Goal: Navigation & Orientation: Find specific page/section

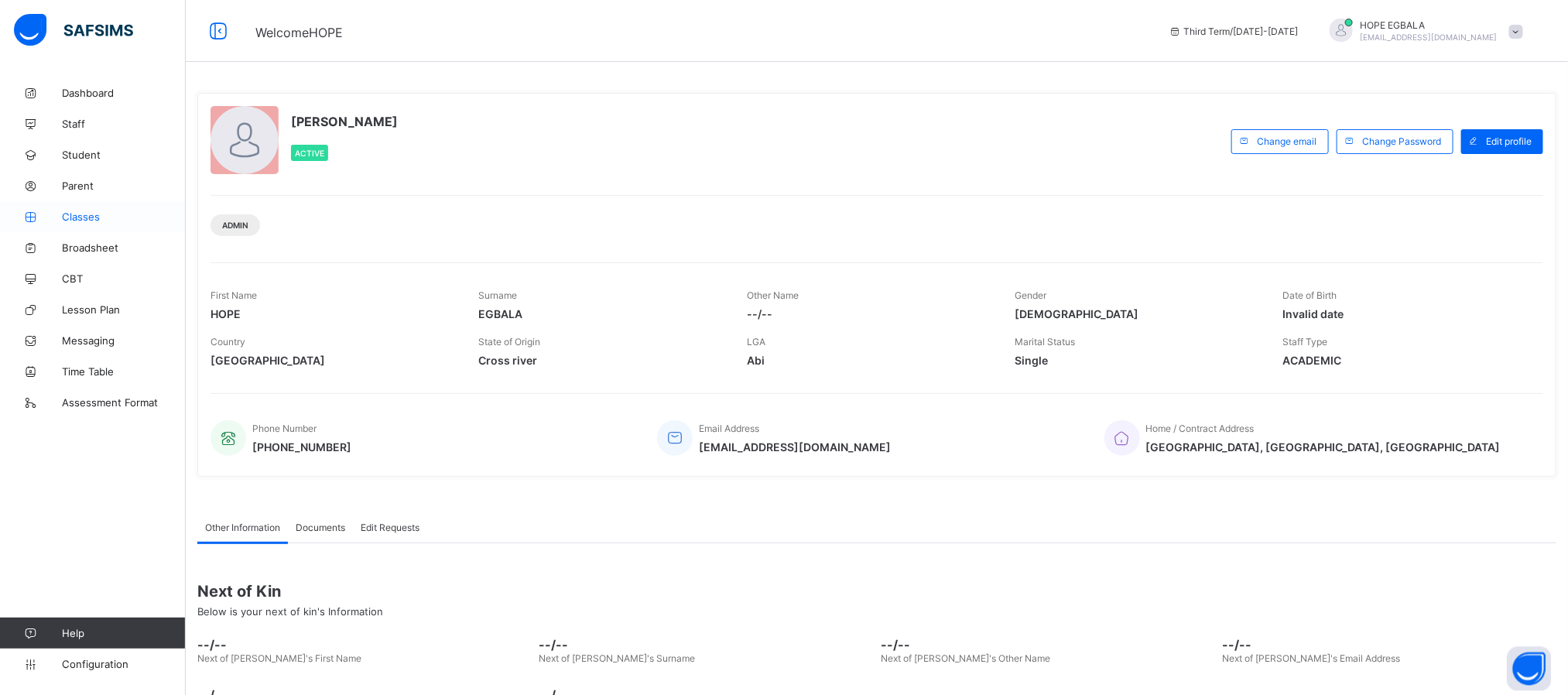
click at [89, 216] on span "Classes" at bounding box center [124, 216] width 124 height 12
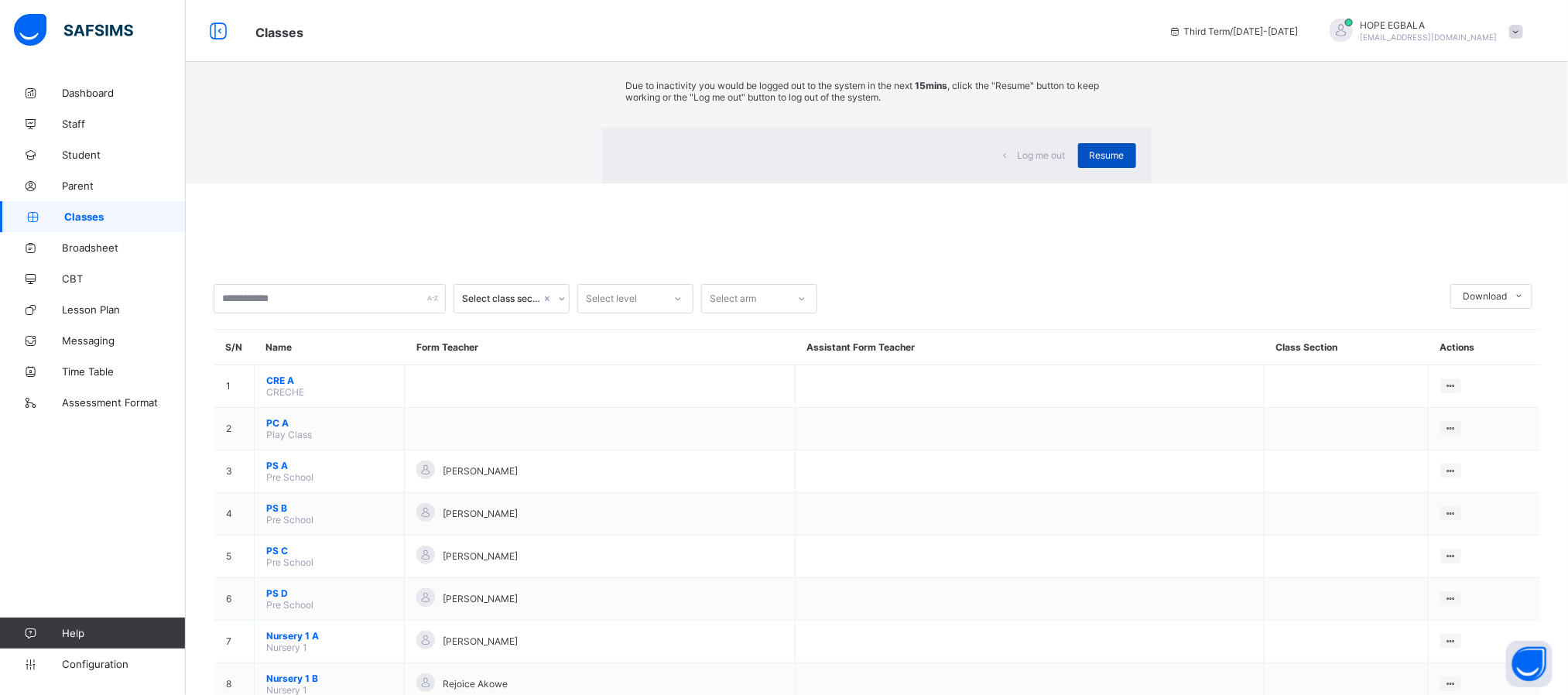
click at [1089, 161] on span "Resume" at bounding box center [1106, 154] width 35 height 12
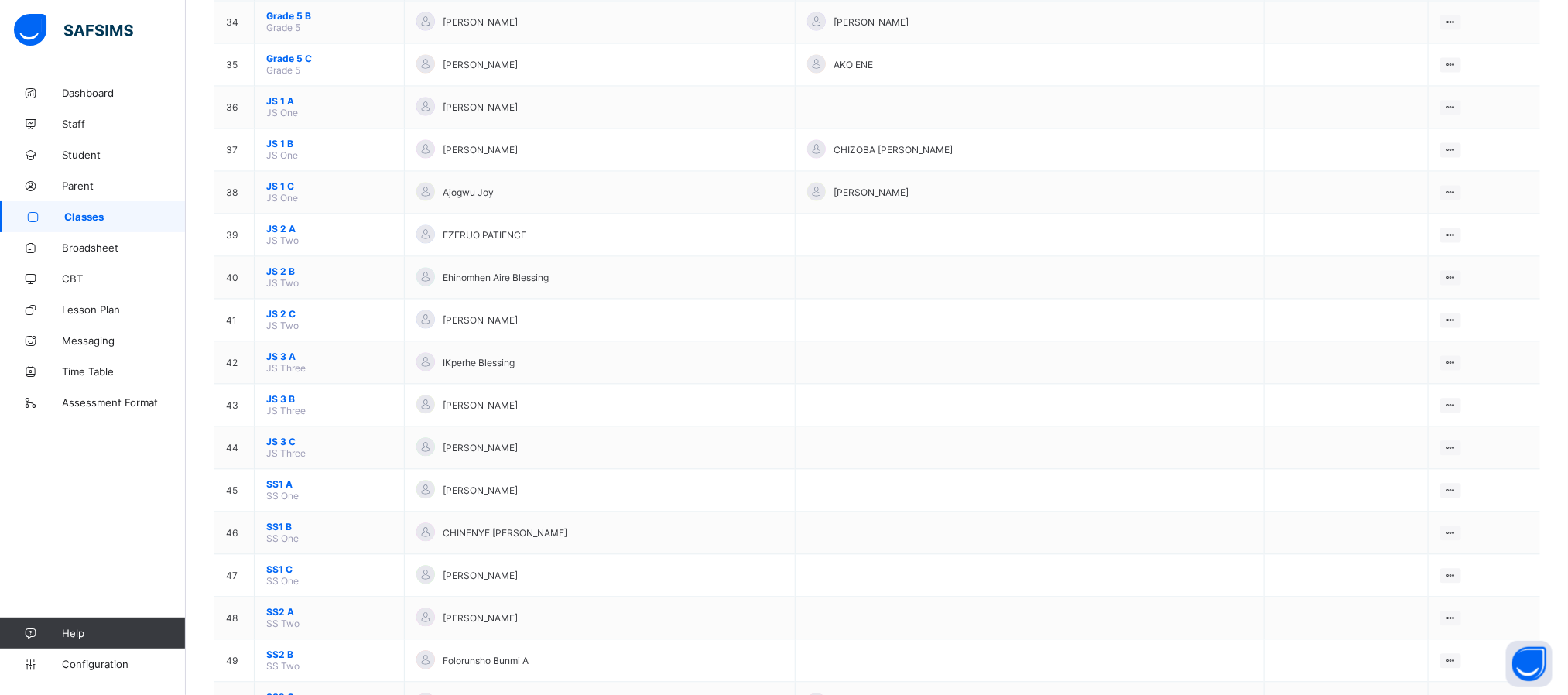
scroll to position [1532, 0]
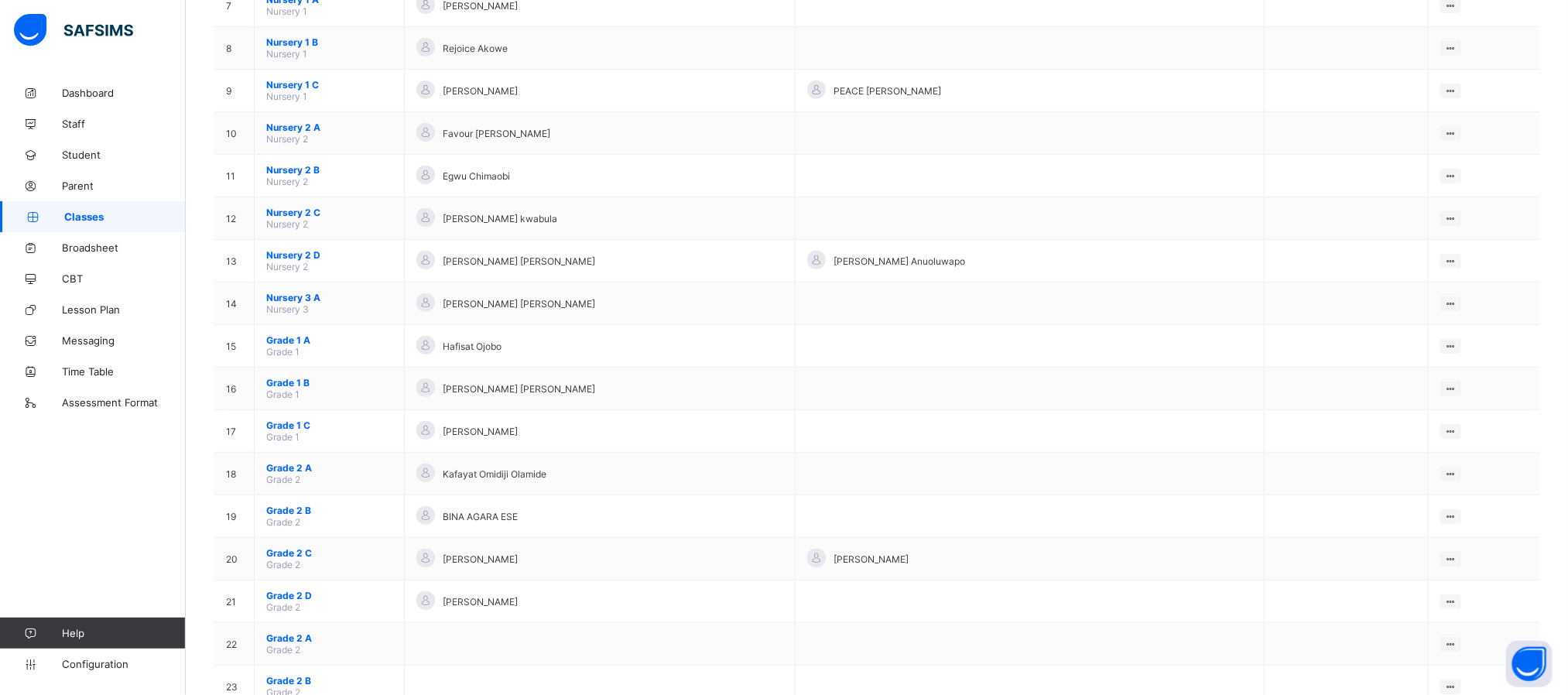
scroll to position [462, 0]
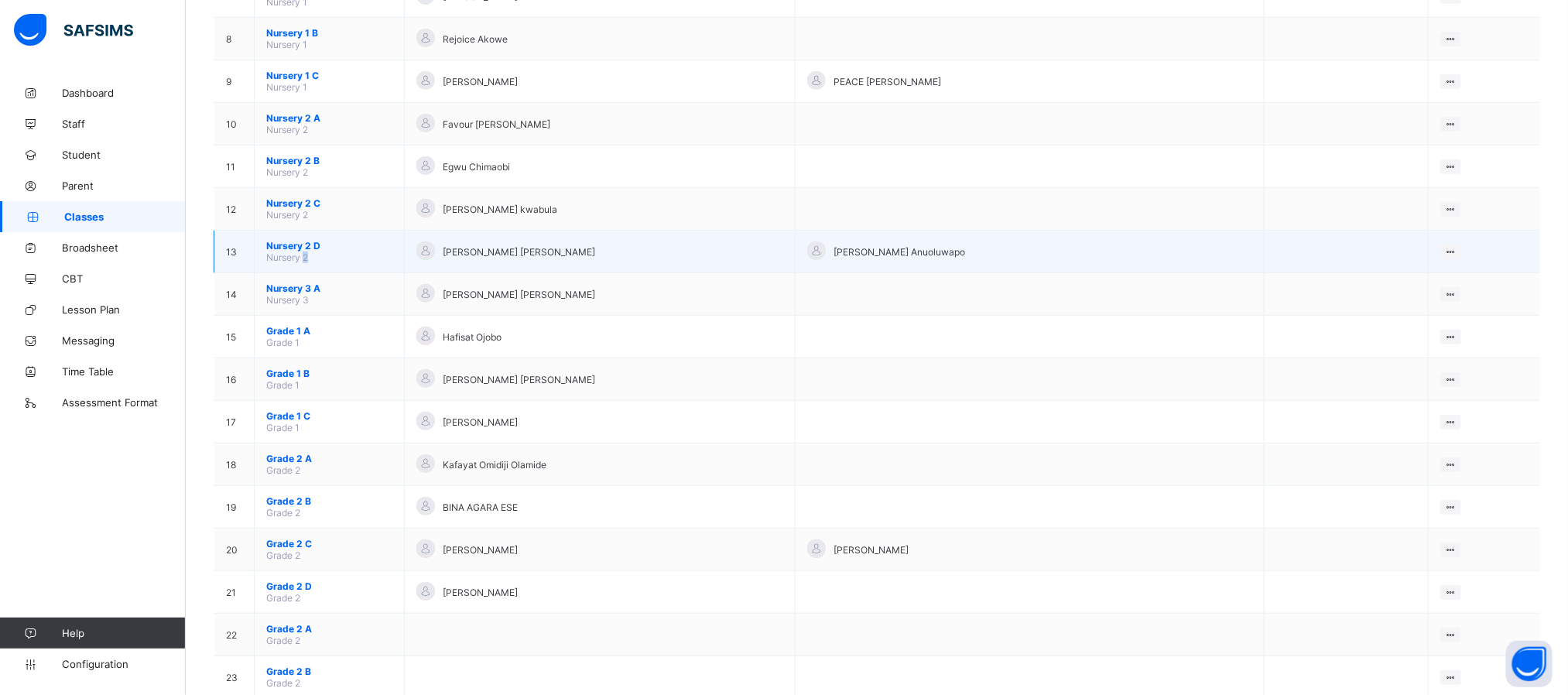
drag, startPoint x: 303, startPoint y: 258, endPoint x: 319, endPoint y: 271, distance: 20.6
click at [319, 271] on td "Nursery 2 D Nursery 2" at bounding box center [329, 251] width 150 height 43
click at [316, 265] on td "Nursery 2 D Nursery 2" at bounding box center [329, 251] width 150 height 43
drag, startPoint x: 300, startPoint y: 262, endPoint x: 255, endPoint y: 262, distance: 45.0
click at [255, 262] on td "Nursery 2 D Nursery 2" at bounding box center [329, 251] width 150 height 43
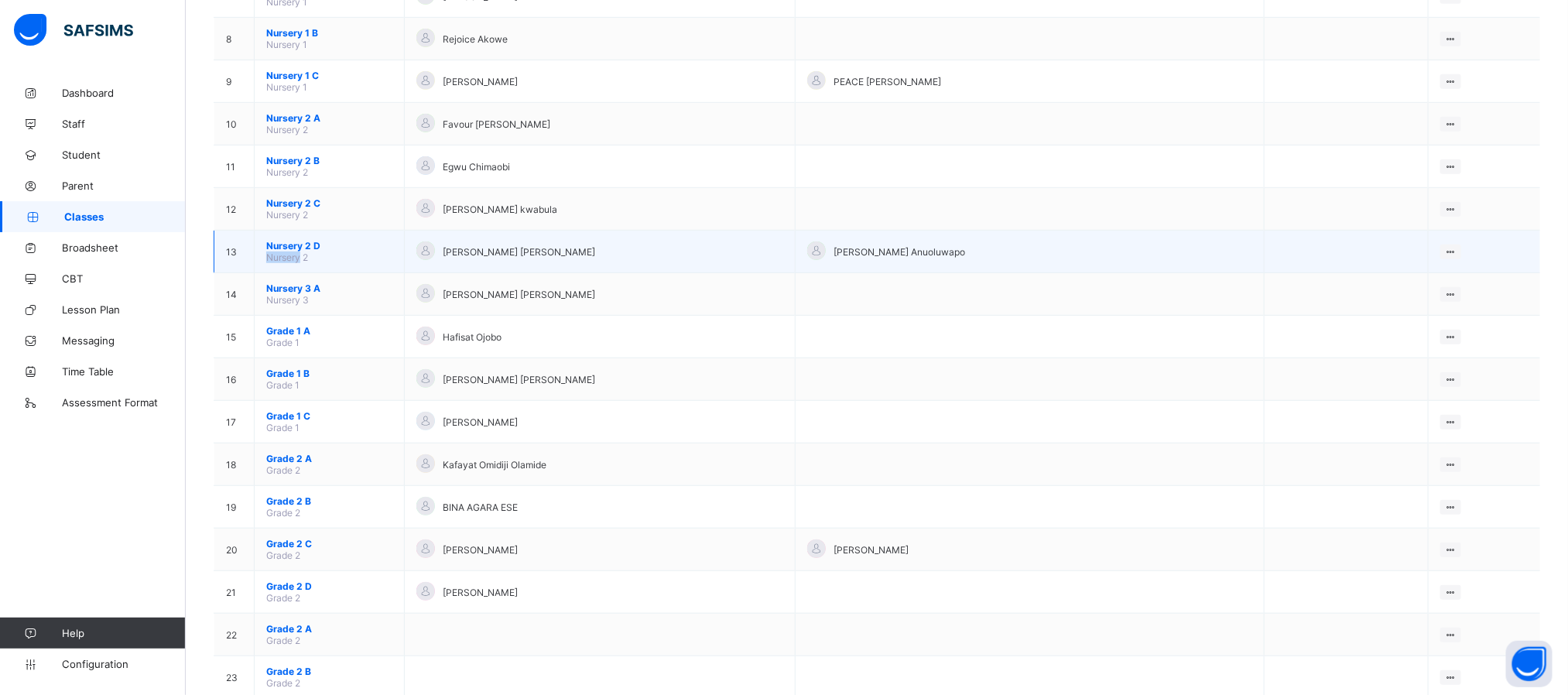
copy span "Nursery"
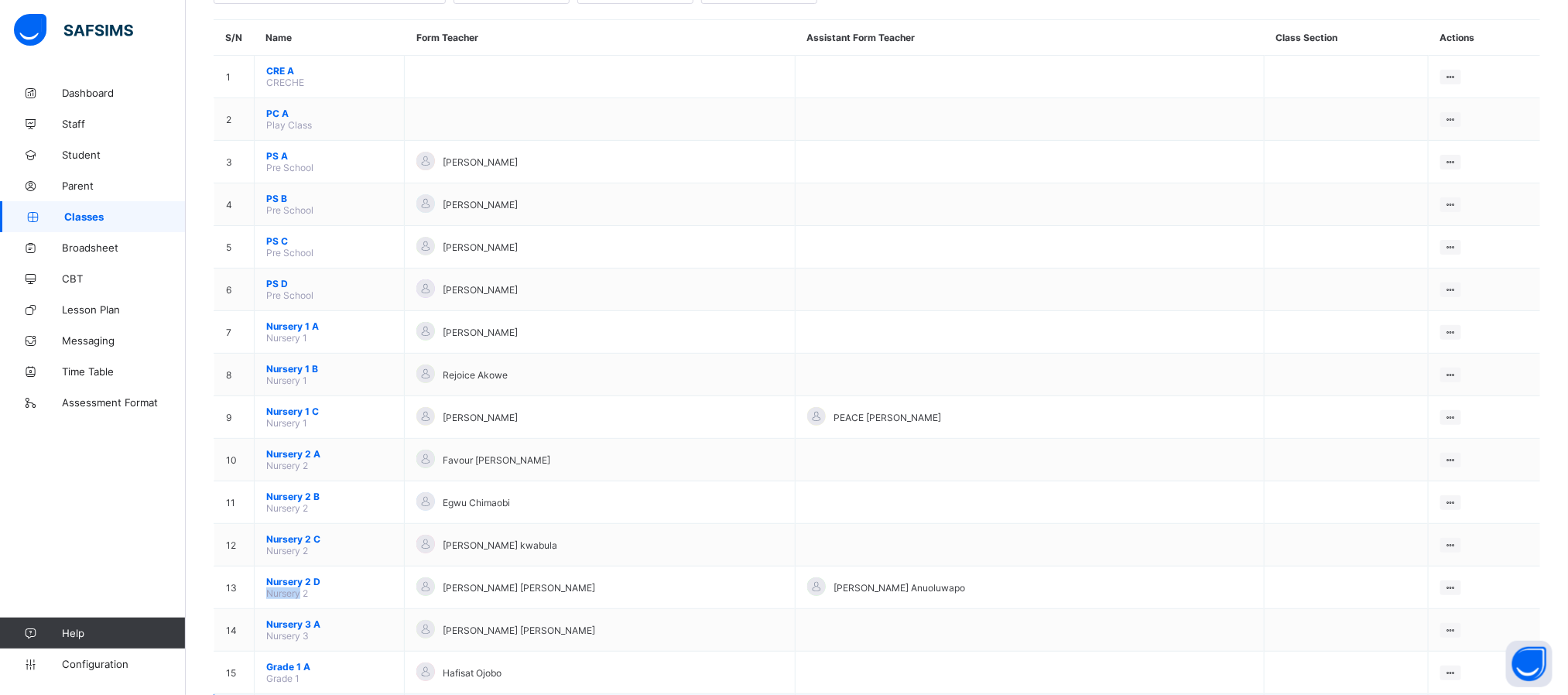
scroll to position [0, 0]
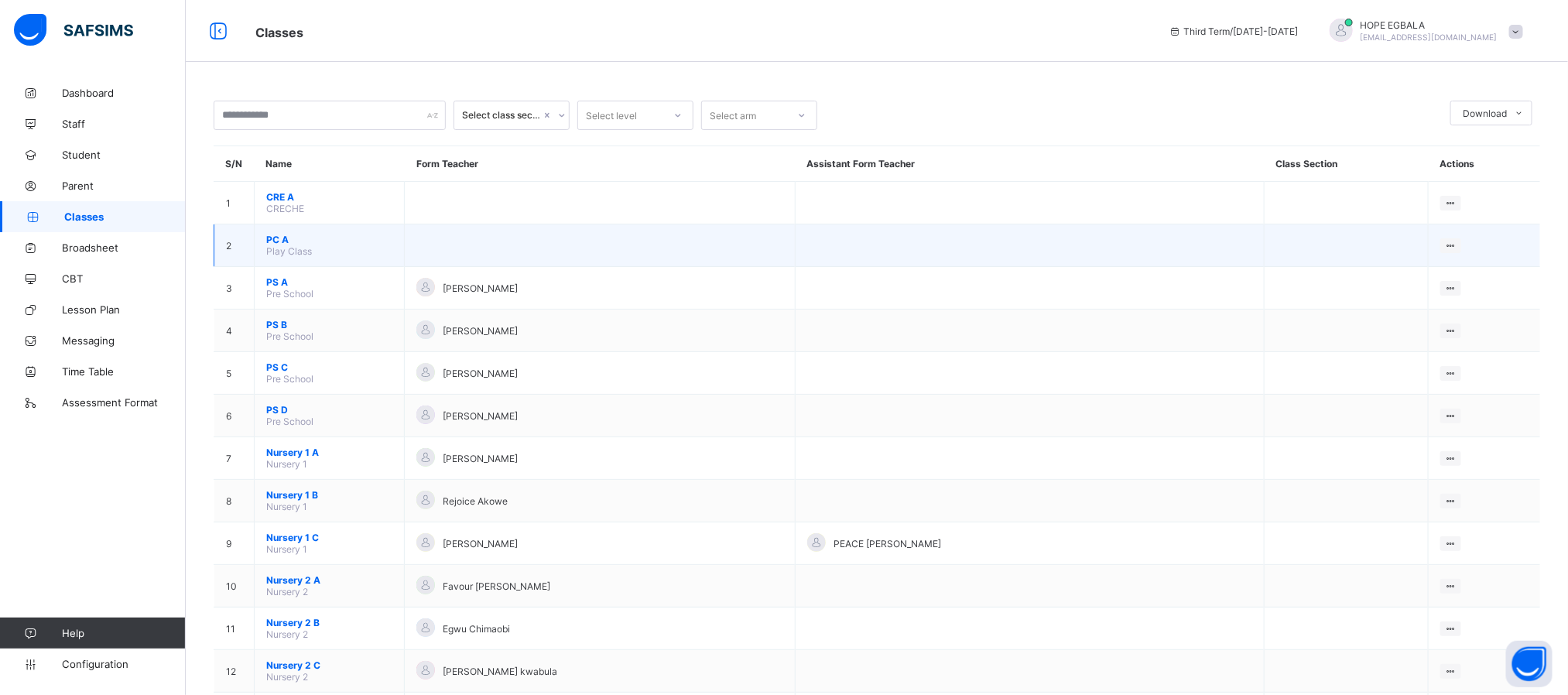
click at [274, 244] on span "PC A" at bounding box center [329, 239] width 126 height 12
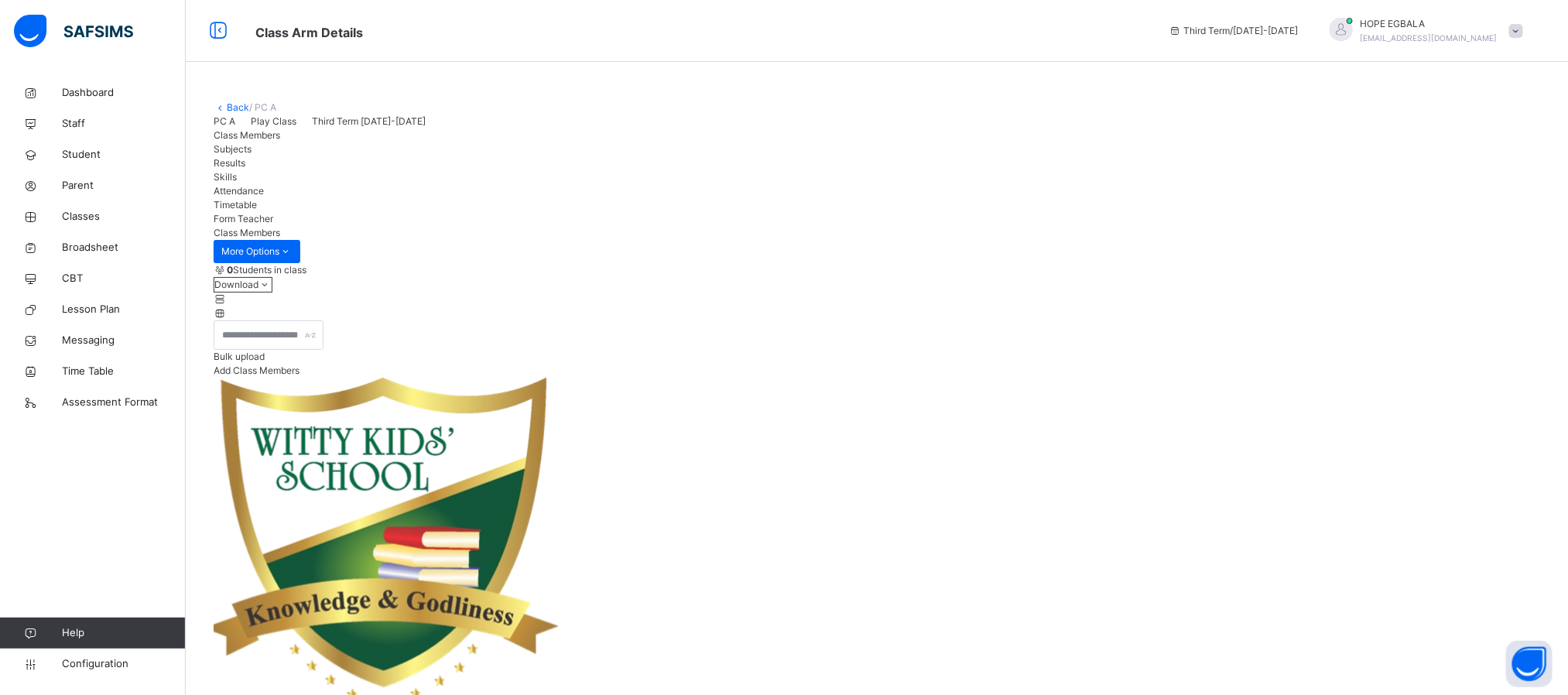
click at [234, 108] on link "Back" at bounding box center [237, 107] width 22 height 12
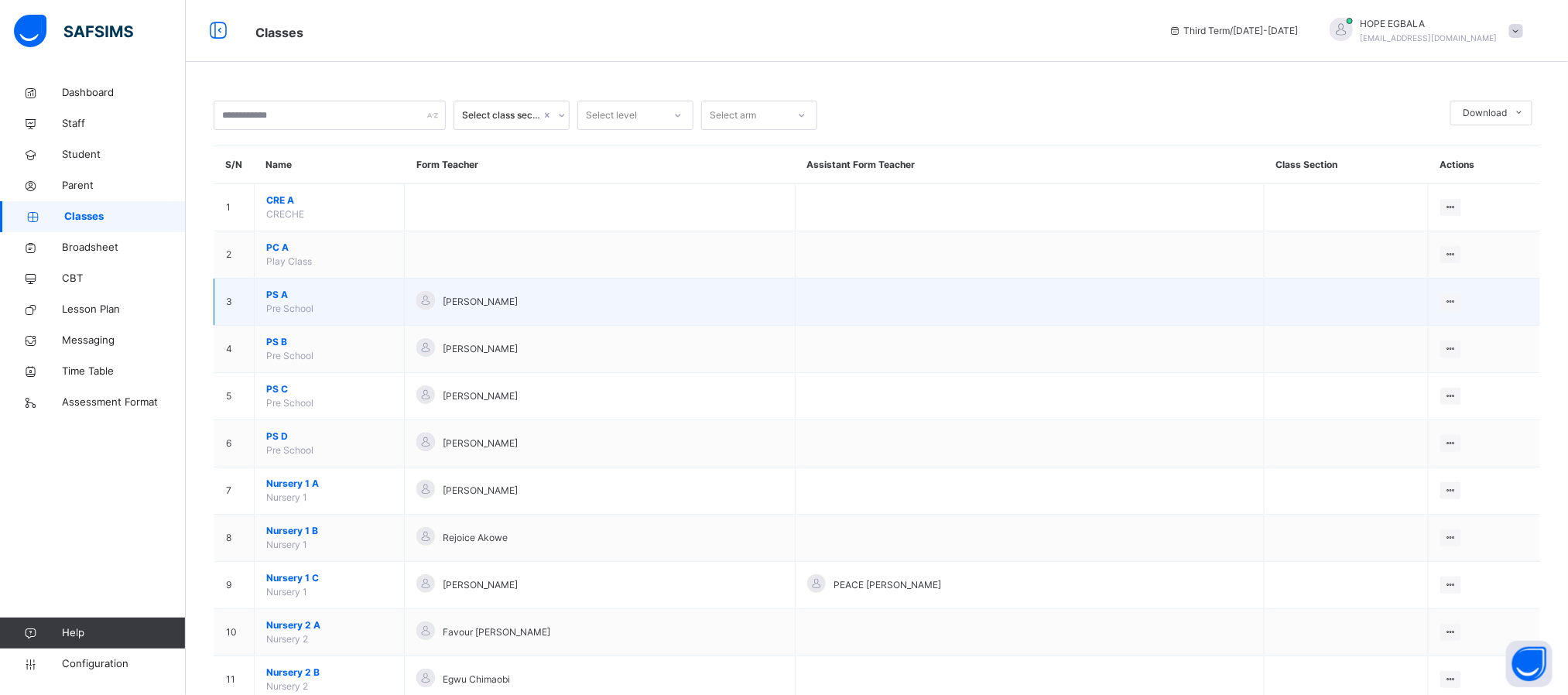
click at [272, 293] on span "PS A" at bounding box center [329, 295] width 126 height 14
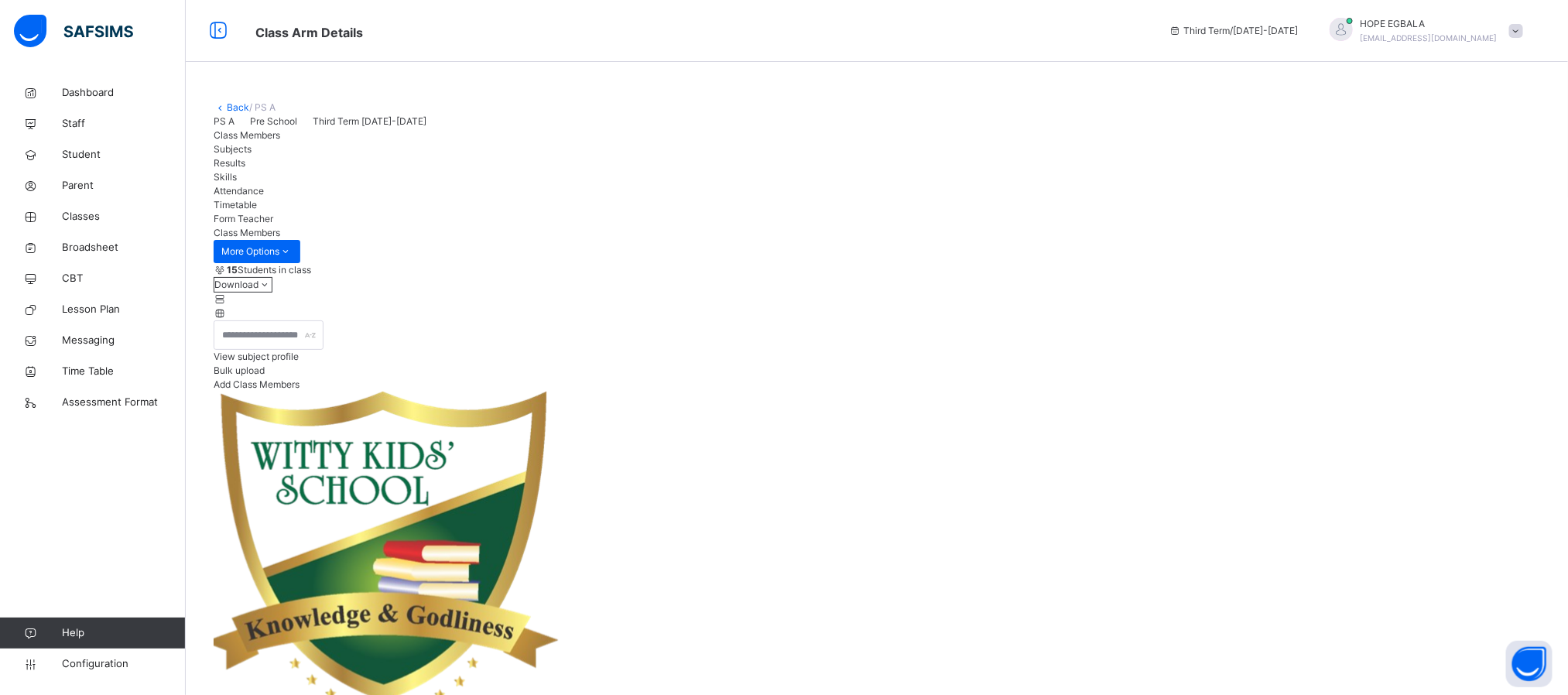
drag, startPoint x: 269, startPoint y: 179, endPoint x: 230, endPoint y: 181, distance: 39.1
click at [230, 129] on div "PS A Pre School Third Term [DATE]-[DATE]" at bounding box center [877, 122] width 1327 height 14
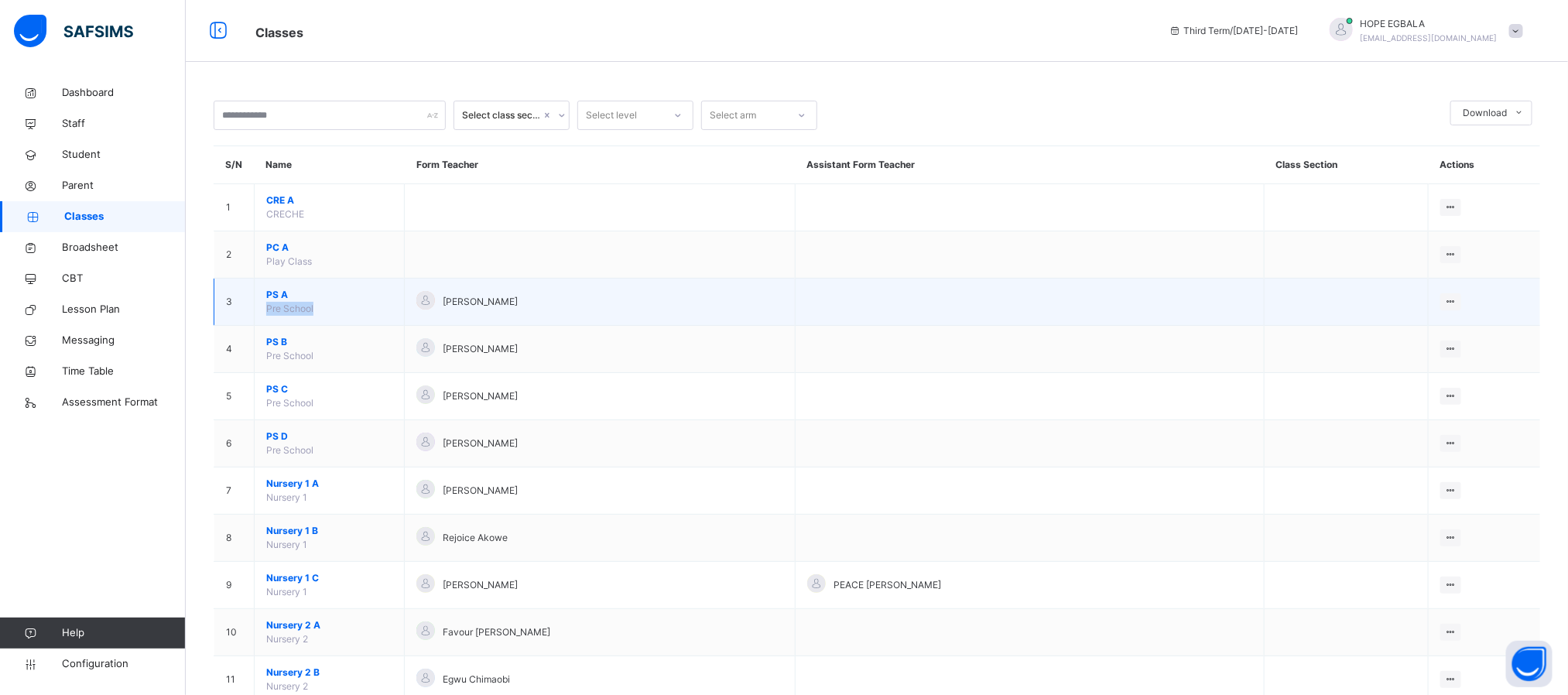
drag, startPoint x: 316, startPoint y: 313, endPoint x: 256, endPoint y: 305, distance: 60.5
click at [256, 305] on td "PS A Pre School" at bounding box center [329, 302] width 150 height 47
copy span "Pre School"
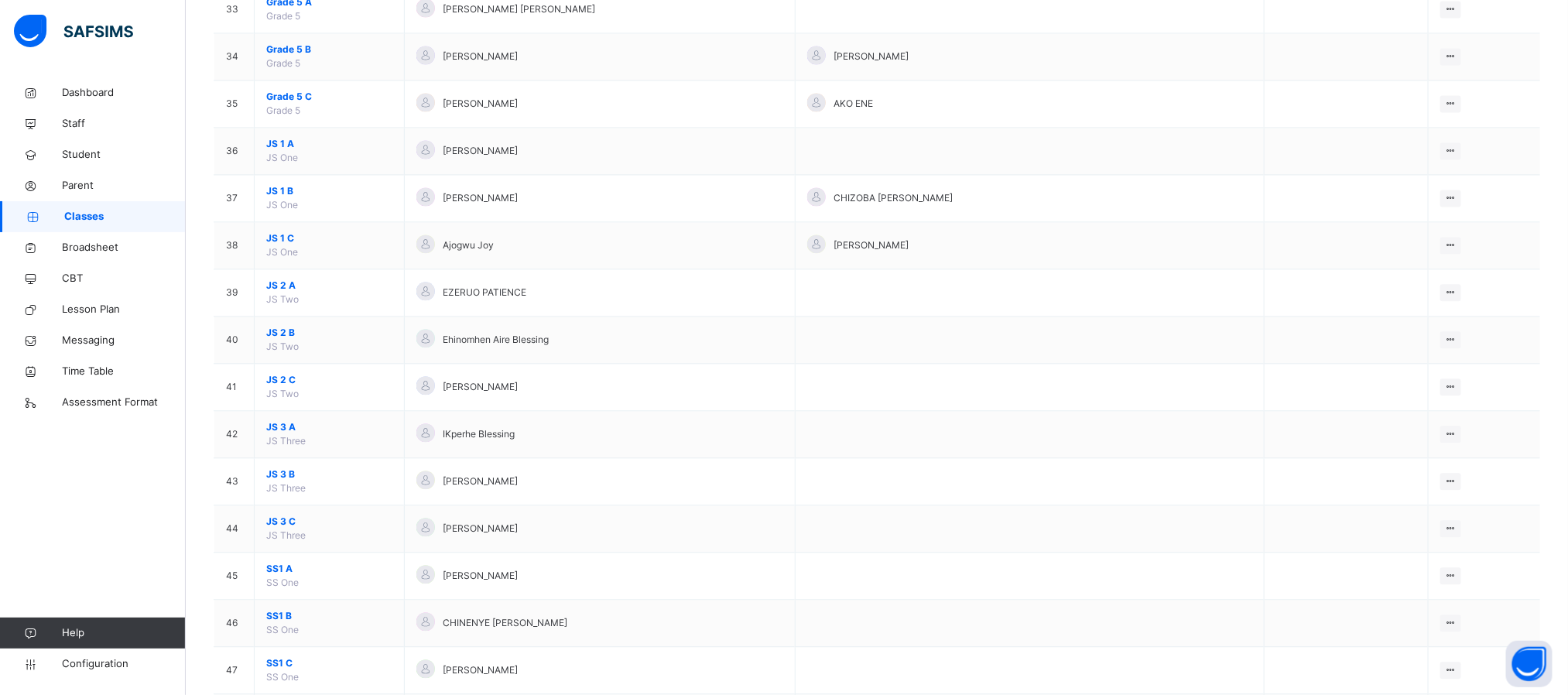
scroll to position [2050, 0]
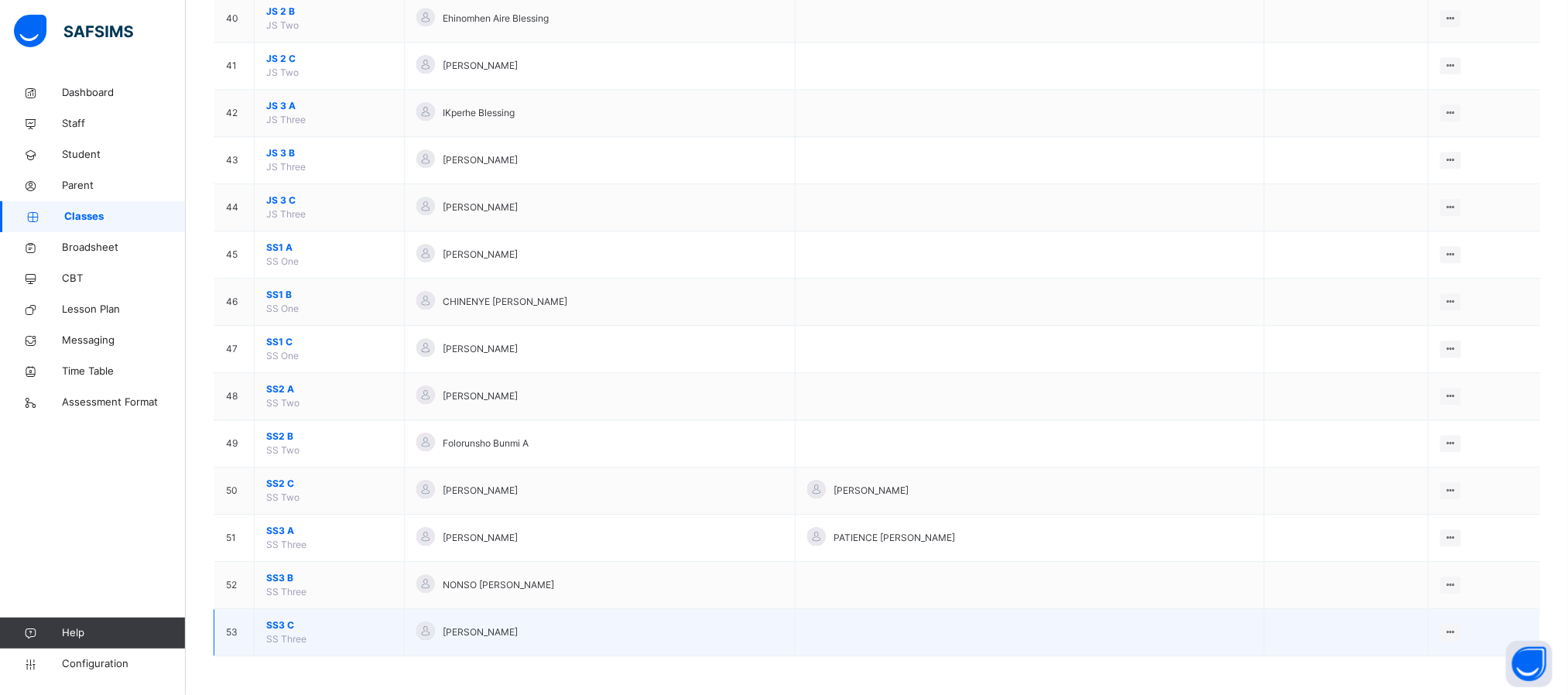
click at [270, 625] on span "SS3 C" at bounding box center [329, 625] width 126 height 14
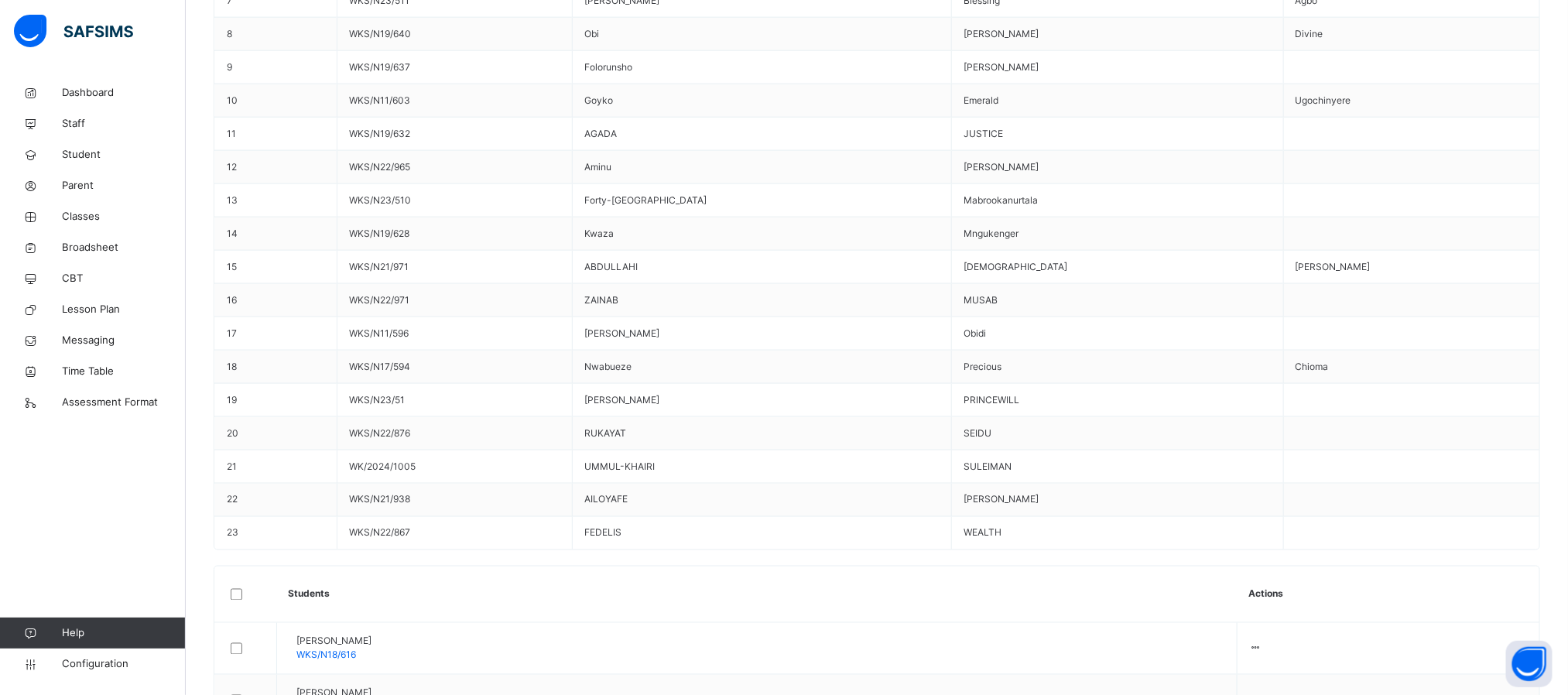
scroll to position [1100, 0]
